Goal: Transaction & Acquisition: Purchase product/service

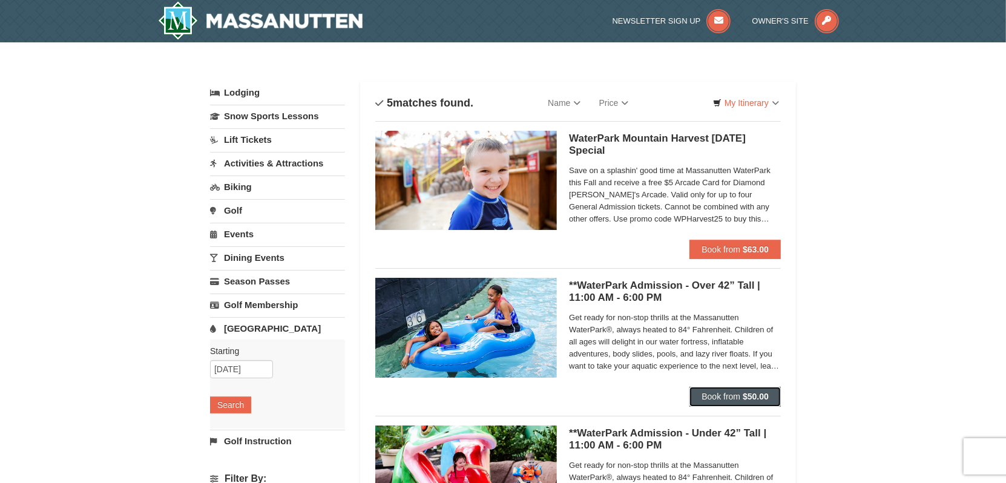
click at [716, 396] on span "Book from" at bounding box center [721, 397] width 39 height 10
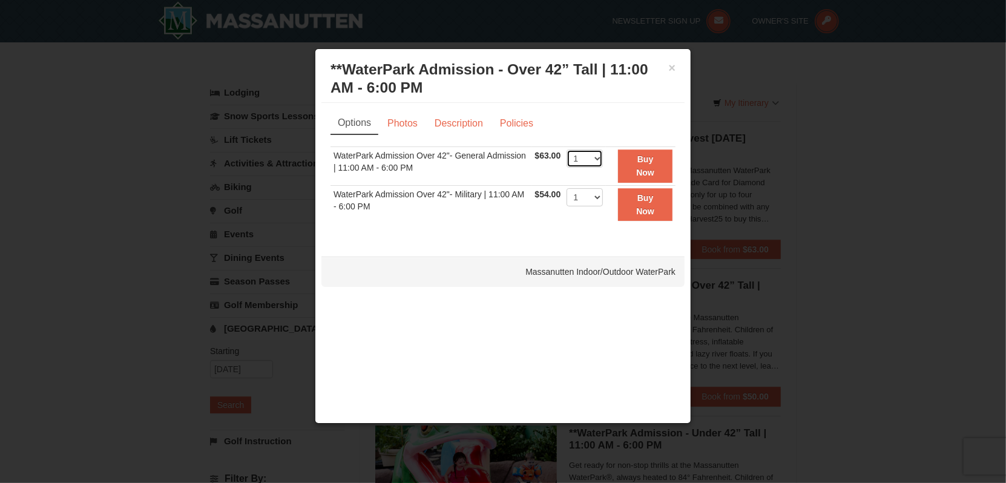
click at [599, 159] on select "1 2 3 4 5 6 7 8 9 10 11 12 13 14 15 16 17 18 19 20 21 22" at bounding box center [585, 159] width 36 height 18
select select "3"
click at [567, 150] on select "1 2 3 4 5 6 7 8 9 10 11 12 13 14 15 16 17 18 19 20 21 22" at bounding box center [585, 159] width 36 height 18
click at [645, 167] on strong "Buy Now" at bounding box center [645, 165] width 18 height 23
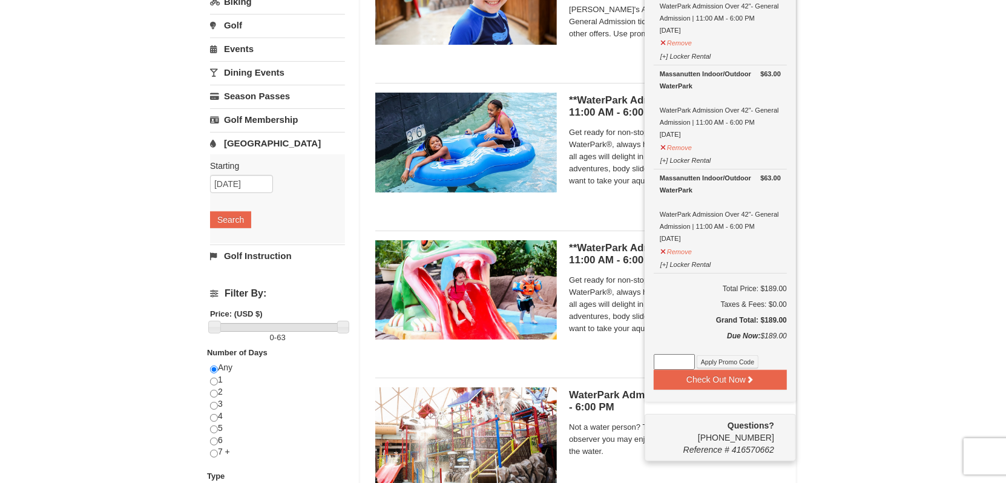
scroll to position [246, 0]
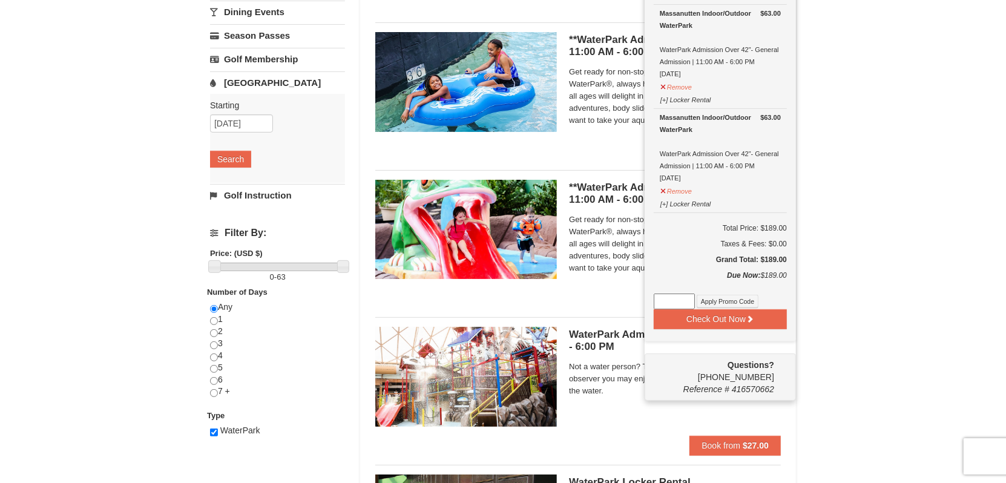
click at [683, 297] on input at bounding box center [674, 302] width 41 height 16
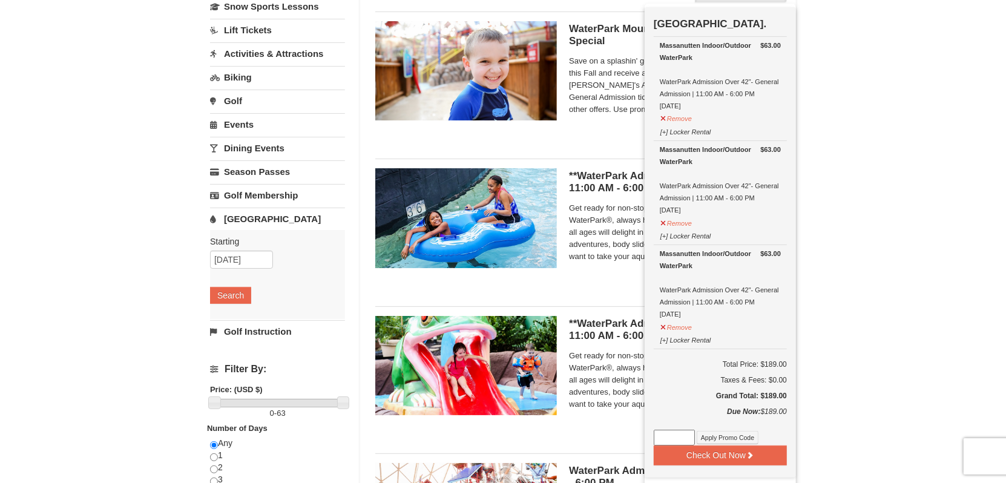
scroll to position [0, 0]
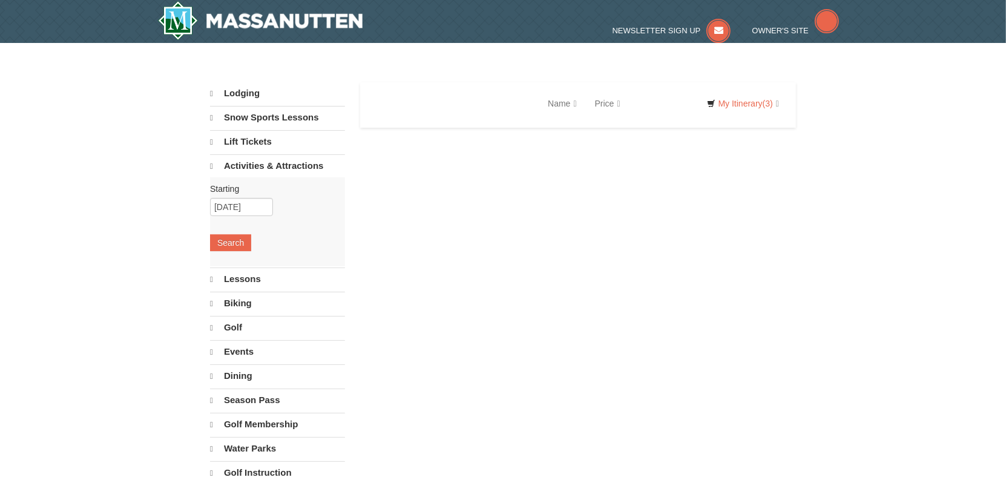
select select "10"
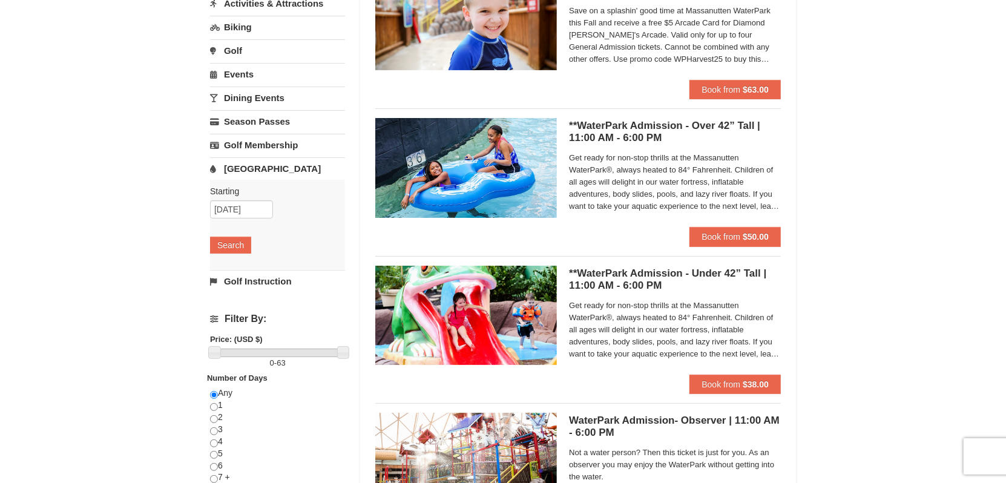
scroll to position [182, 0]
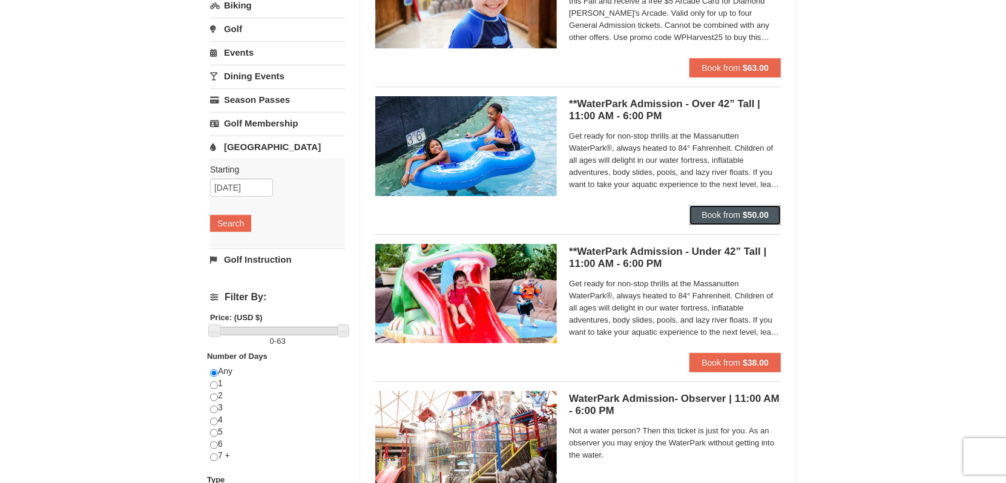
click at [735, 213] on span "Book from" at bounding box center [721, 215] width 39 height 10
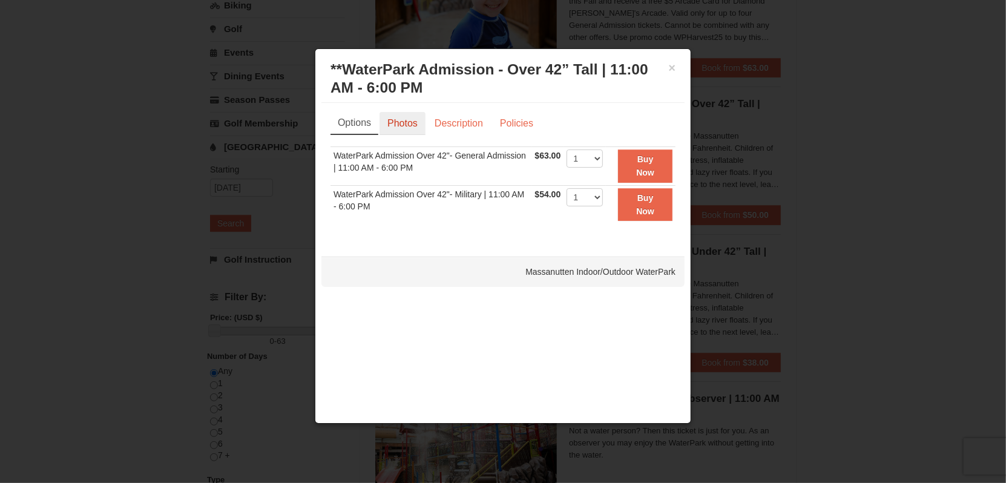
click at [407, 123] on link "Photos" at bounding box center [403, 123] width 46 height 23
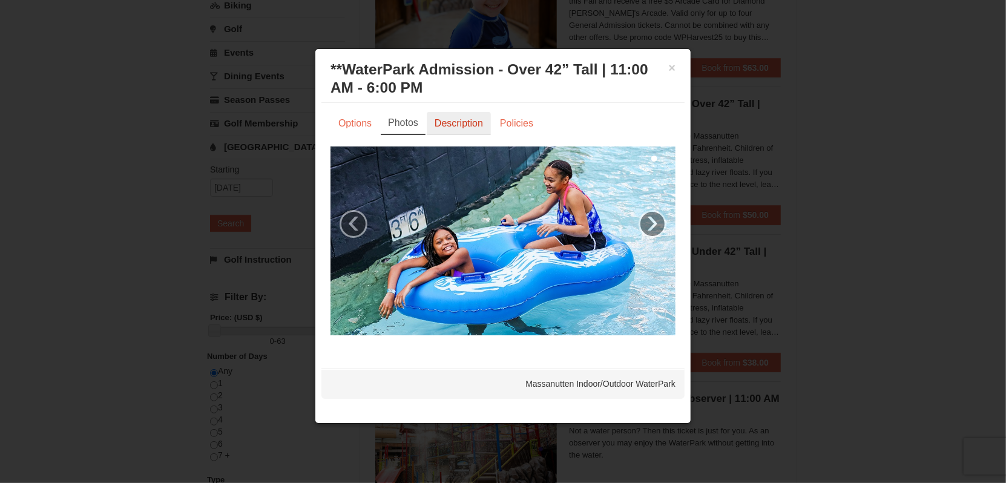
click at [458, 124] on link "Description" at bounding box center [459, 123] width 64 height 23
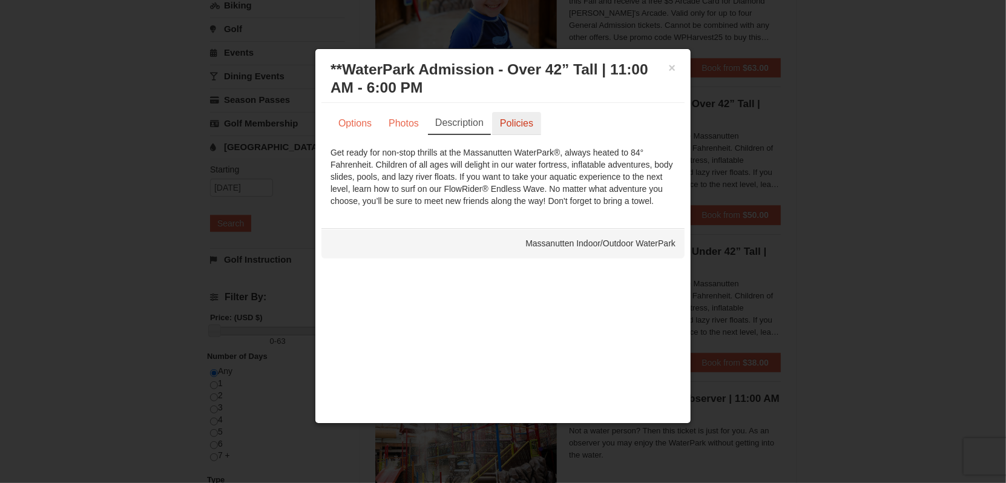
click at [517, 123] on link "Policies" at bounding box center [516, 123] width 49 height 23
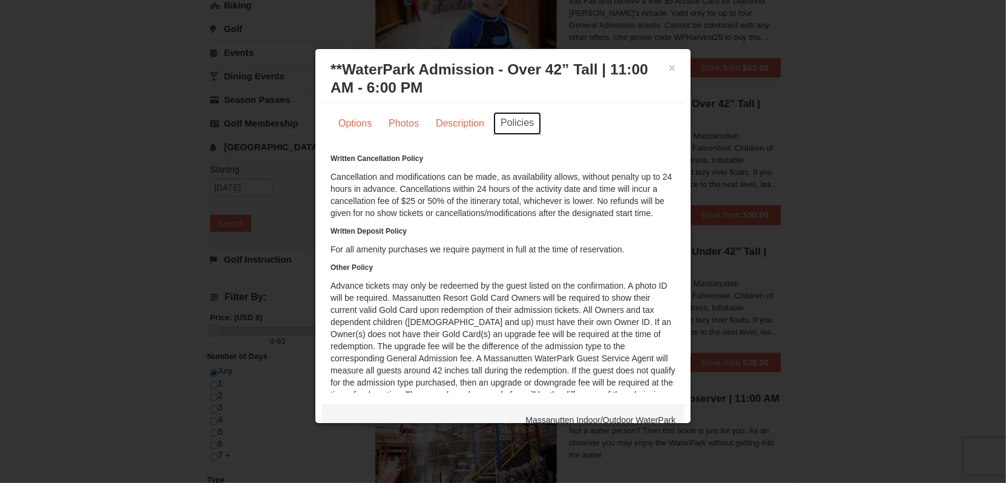
scroll to position [0, 0]
click at [366, 125] on link "Options" at bounding box center [354, 123] width 49 height 23
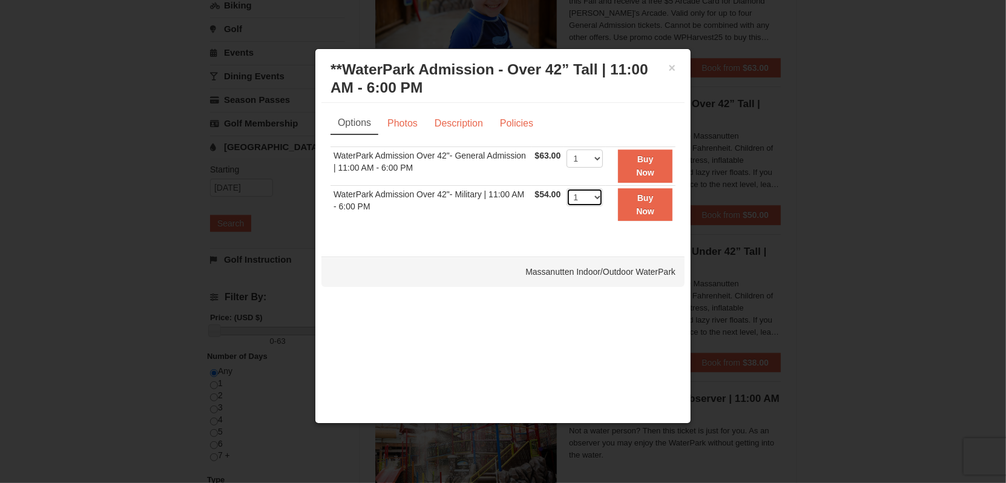
click at [596, 195] on select "1 2 3 4 5 6 7 8 9 10 11 12 13 14 15 16 17 18 19 20 21 22" at bounding box center [585, 197] width 36 height 18
select select "4"
click at [567, 188] on select "1 2 3 4 5 6 7 8 9 10 11 12 13 14 15 16 17 18 19 20 21 22" at bounding box center [585, 197] width 36 height 18
click at [636, 193] on button "Buy Now" at bounding box center [645, 204] width 54 height 33
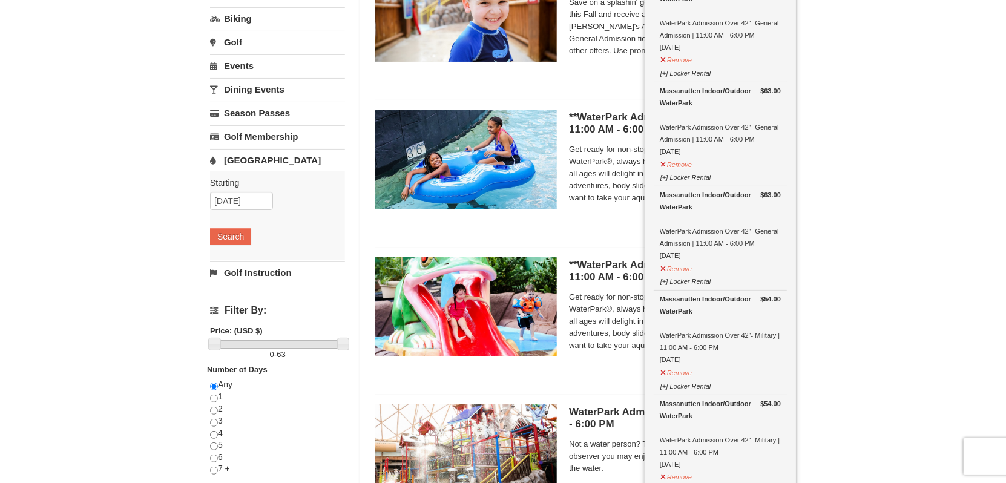
scroll to position [64, 0]
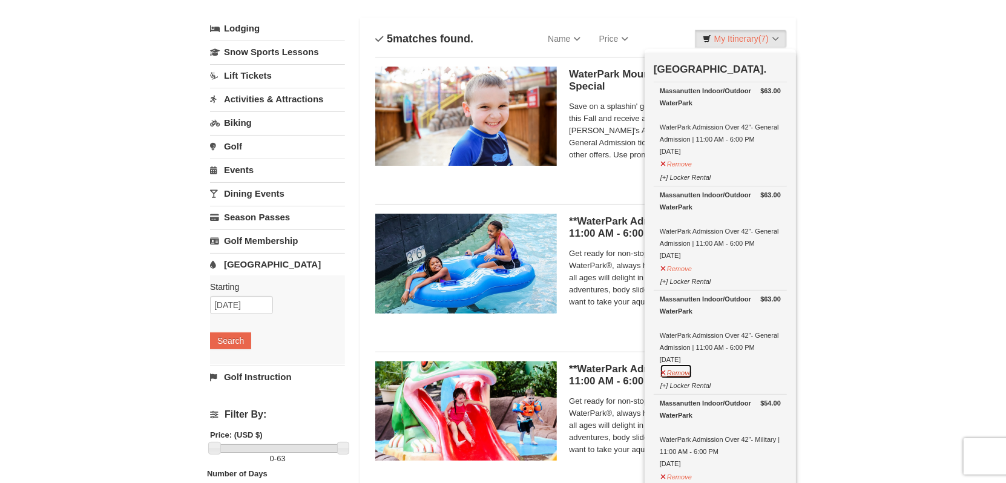
click at [682, 369] on button "Remove" at bounding box center [676, 371] width 33 height 15
click at [682, 266] on button "Remove" at bounding box center [676, 267] width 33 height 15
click at [683, 163] on button "Remove" at bounding box center [676, 162] width 33 height 15
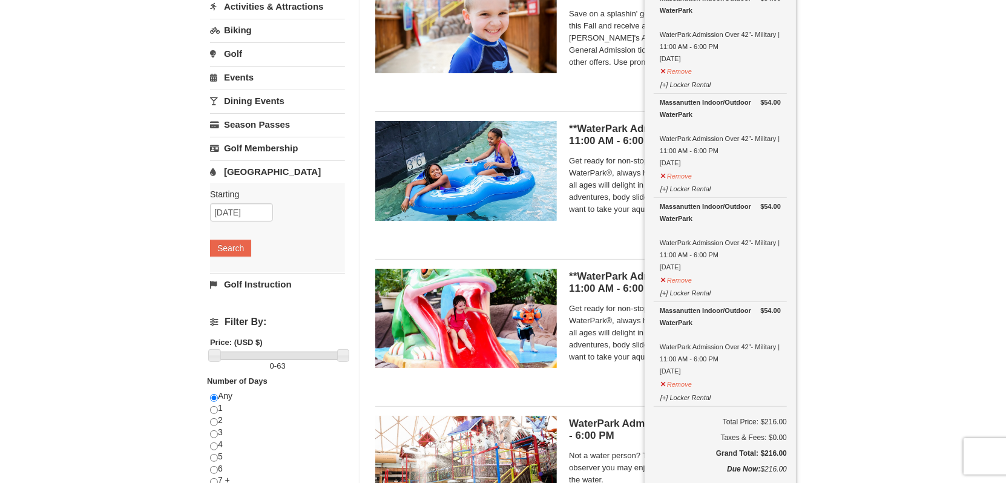
scroll to position [4, 0]
